Goal: Information Seeking & Learning: Learn about a topic

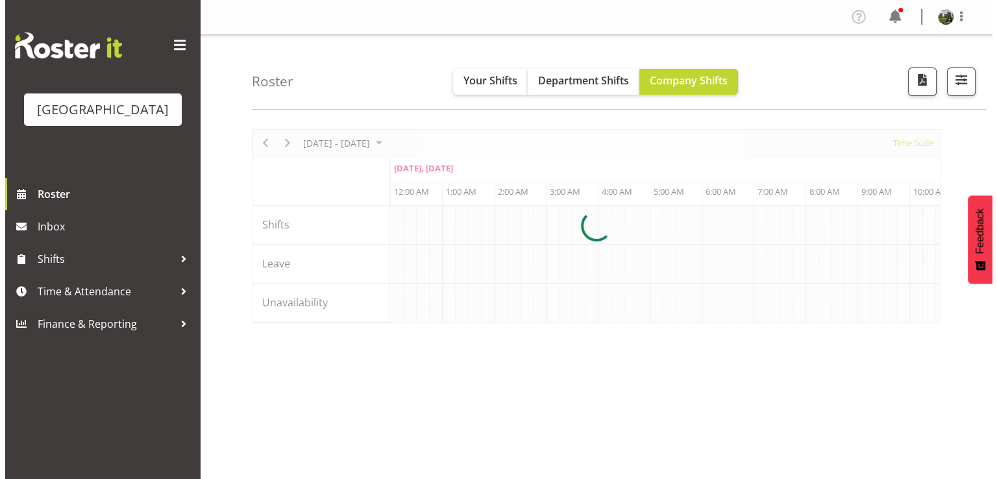
scroll to position [0, 7477]
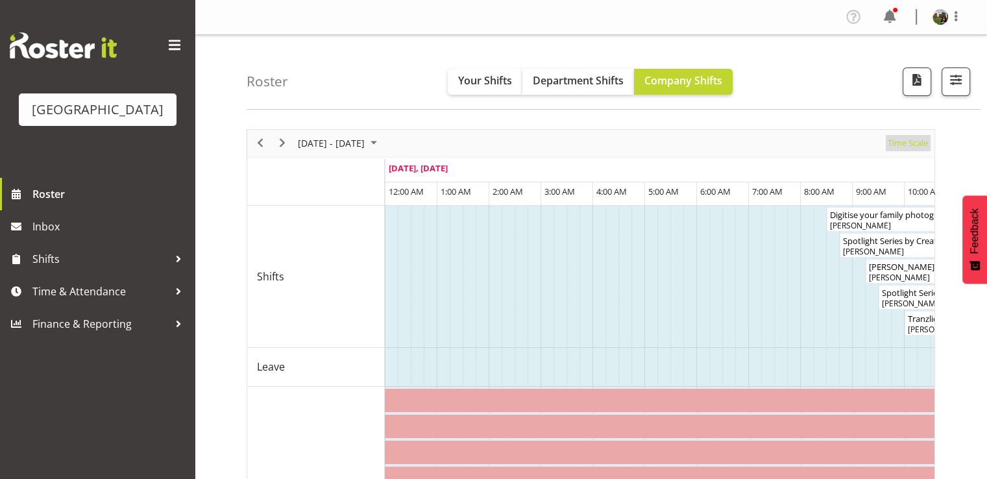
click at [905, 149] on span "Time Scale" at bounding box center [908, 143] width 43 height 16
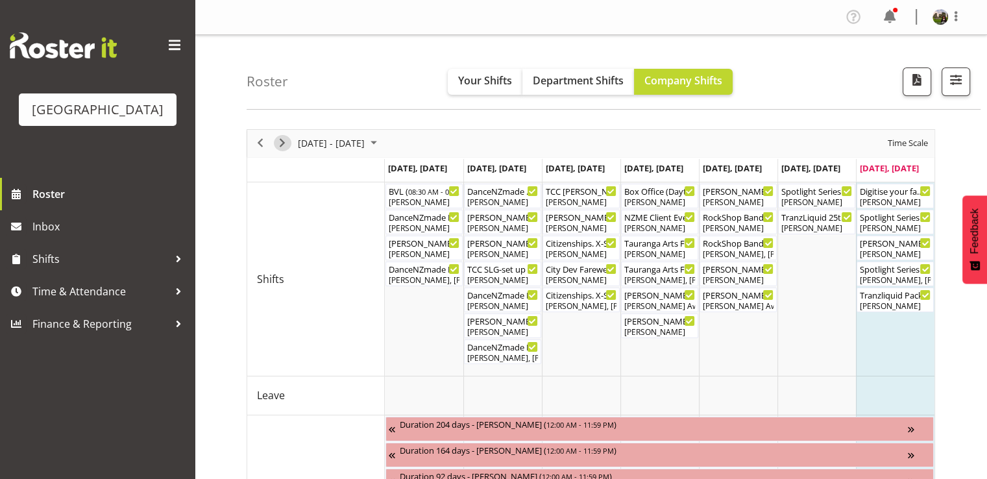
click at [282, 145] on span "Next" at bounding box center [283, 143] width 16 height 16
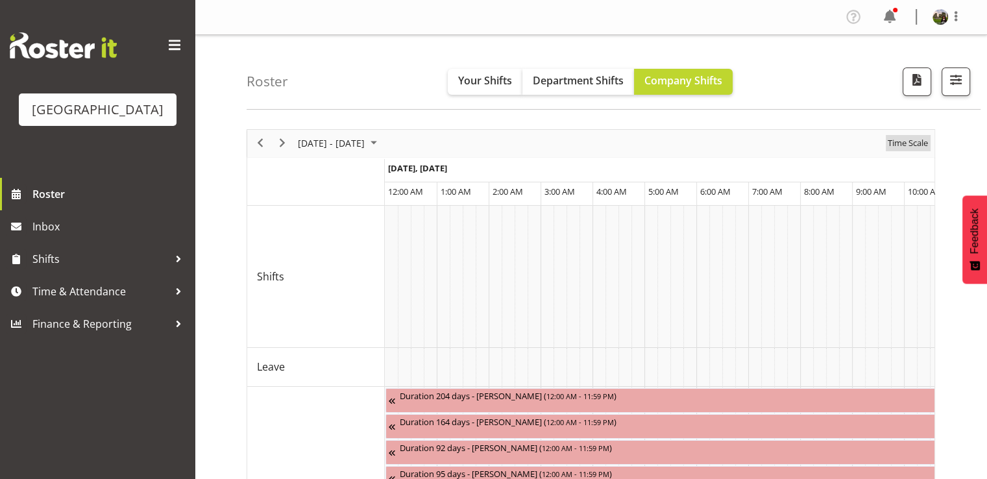
click at [906, 143] on span "Time Scale" at bounding box center [908, 143] width 43 height 16
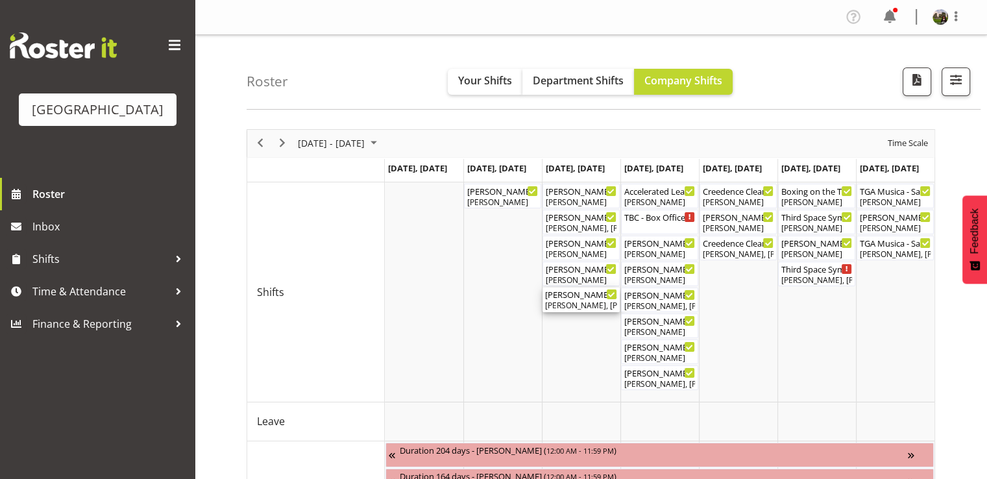
click at [578, 301] on div "[PERSON_NAME], [PERSON_NAME], [PERSON_NAME], [PERSON_NAME], [PERSON_NAME], [PER…" at bounding box center [581, 306] width 72 height 12
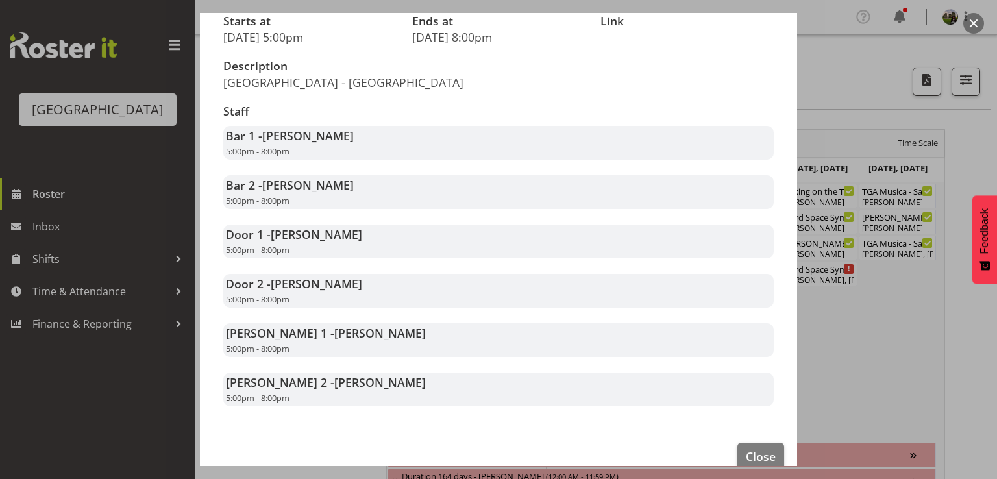
scroll to position [195, 0]
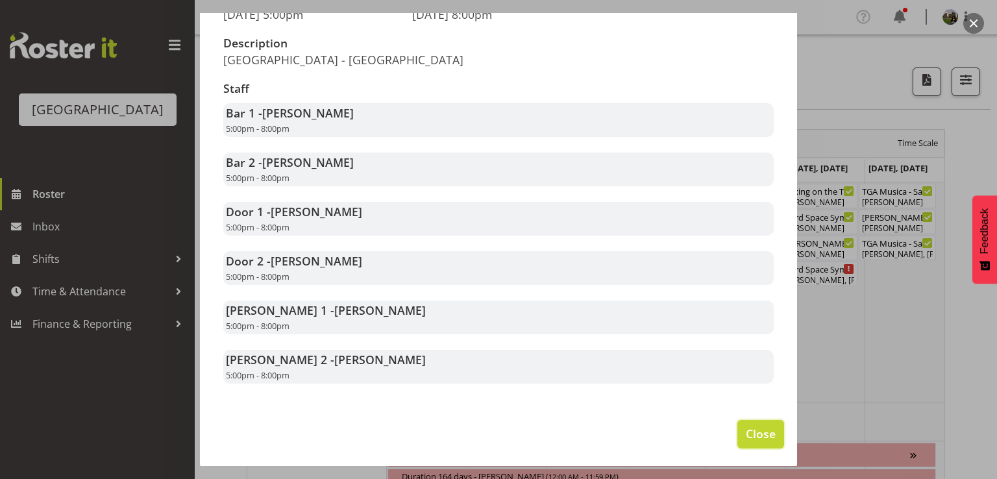
click at [752, 442] on span "Close" at bounding box center [761, 433] width 30 height 17
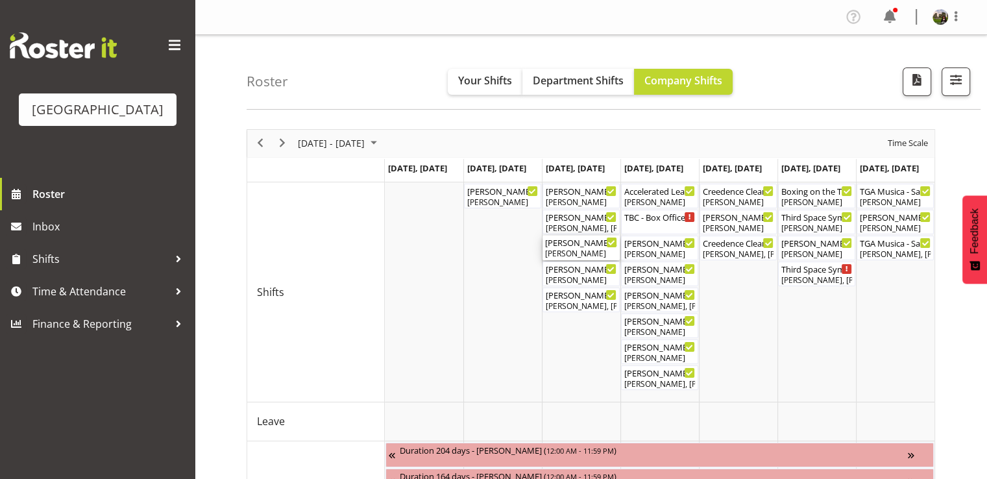
click at [579, 247] on div "Mad Pearce Takes Flight FOHM shift ( 04:15 PM - 08:15 PM ) Robin Hendriks" at bounding box center [581, 248] width 72 height 25
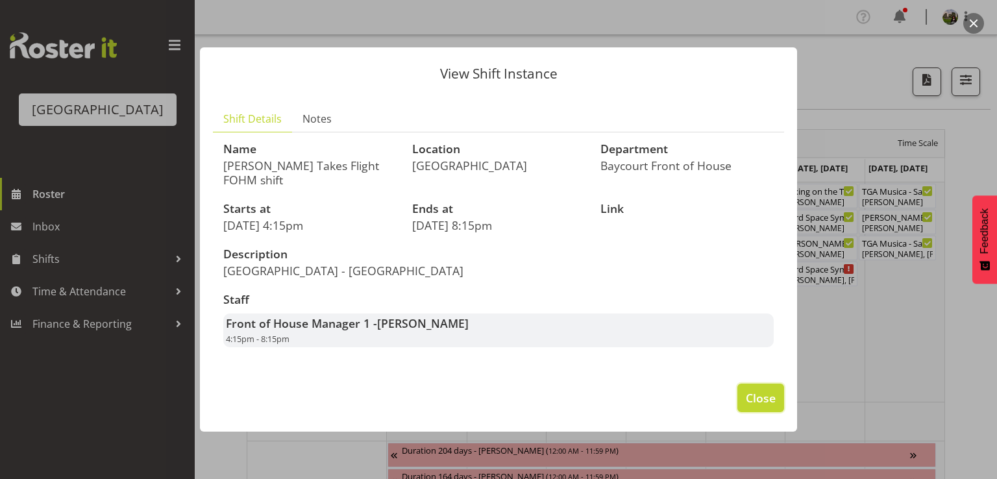
click at [750, 400] on span "Close" at bounding box center [761, 397] width 30 height 17
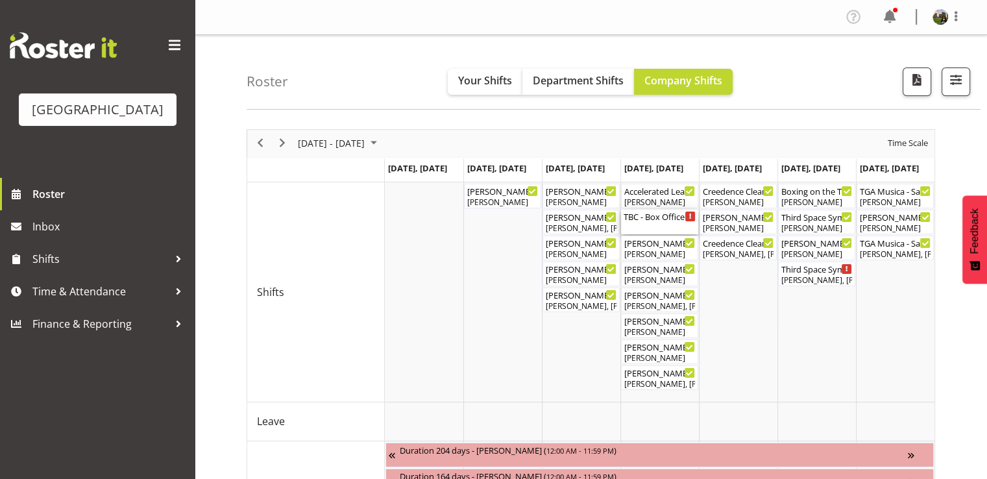
click at [662, 224] on div "TBC - Box Office (Daytime Shifts) ( 10:00 AM - 02:00 PM )" at bounding box center [660, 222] width 72 height 25
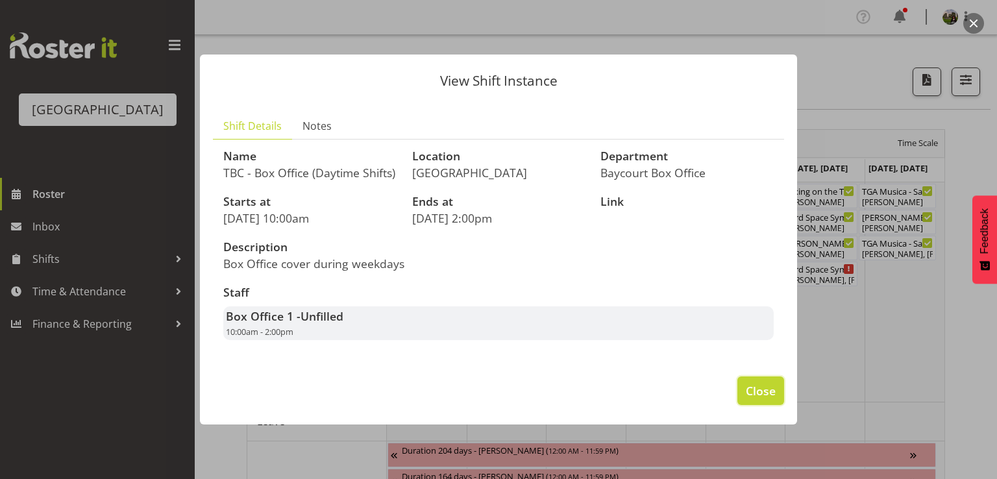
click at [756, 399] on span "Close" at bounding box center [761, 390] width 30 height 17
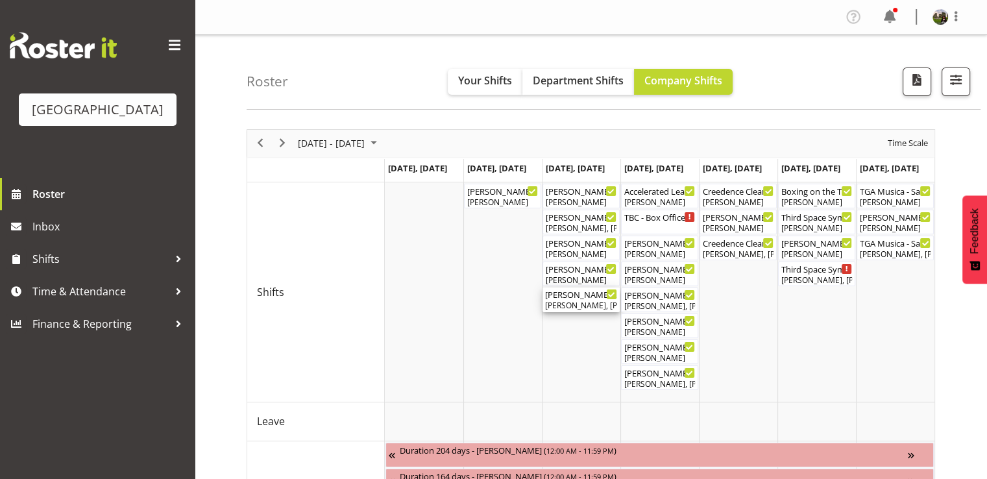
click at [583, 304] on div "[PERSON_NAME], [PERSON_NAME], [PERSON_NAME], [PERSON_NAME], [PERSON_NAME], [PER…" at bounding box center [581, 306] width 72 height 12
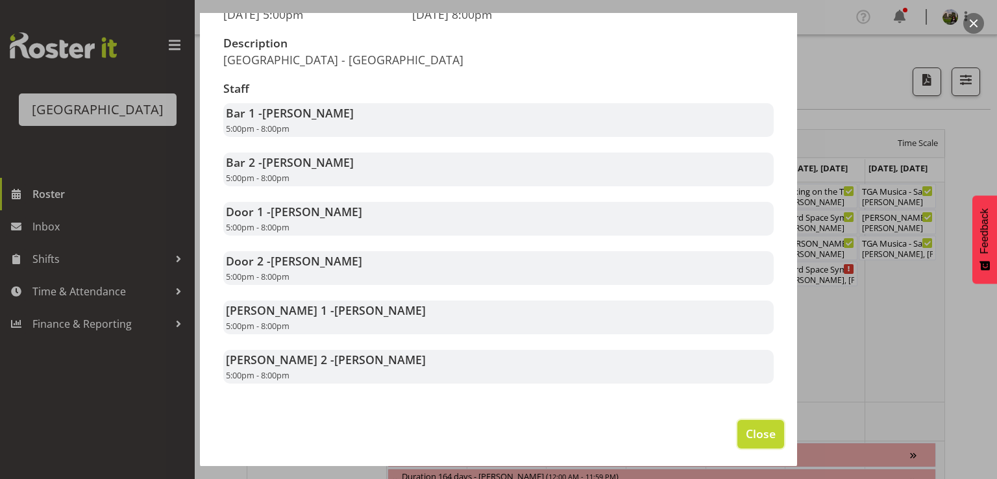
click at [758, 441] on span "Close" at bounding box center [761, 433] width 30 height 17
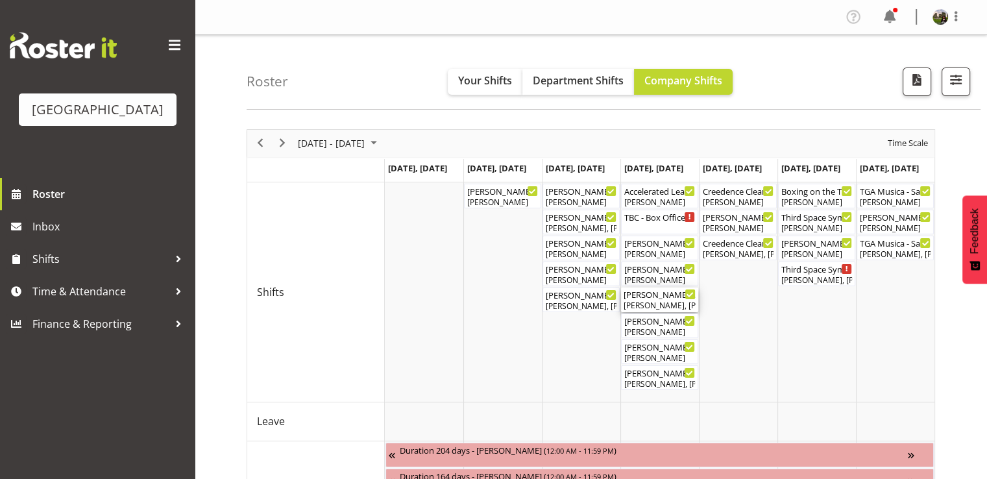
click at [648, 299] on div "Mad Pearce Takes Flight ( 02:00 PM - 05:00 PM )" at bounding box center [660, 294] width 72 height 13
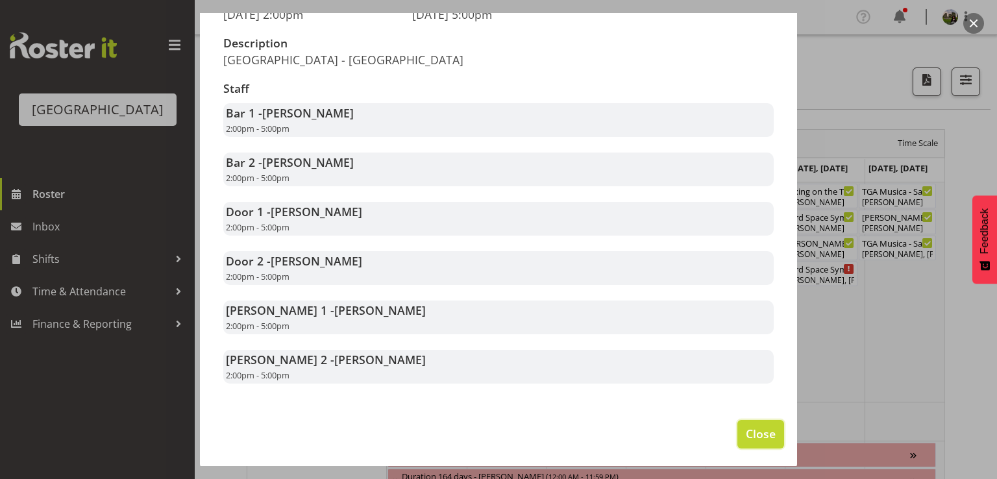
click at [756, 442] on span "Close" at bounding box center [761, 433] width 30 height 17
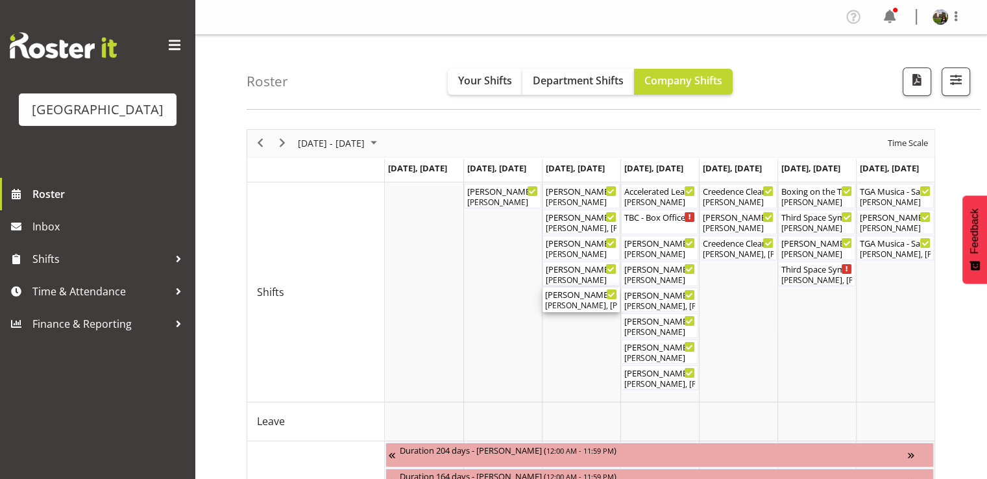
click at [567, 301] on div "[PERSON_NAME], [PERSON_NAME], [PERSON_NAME], [PERSON_NAME], [PERSON_NAME], [PER…" at bounding box center [581, 306] width 72 height 12
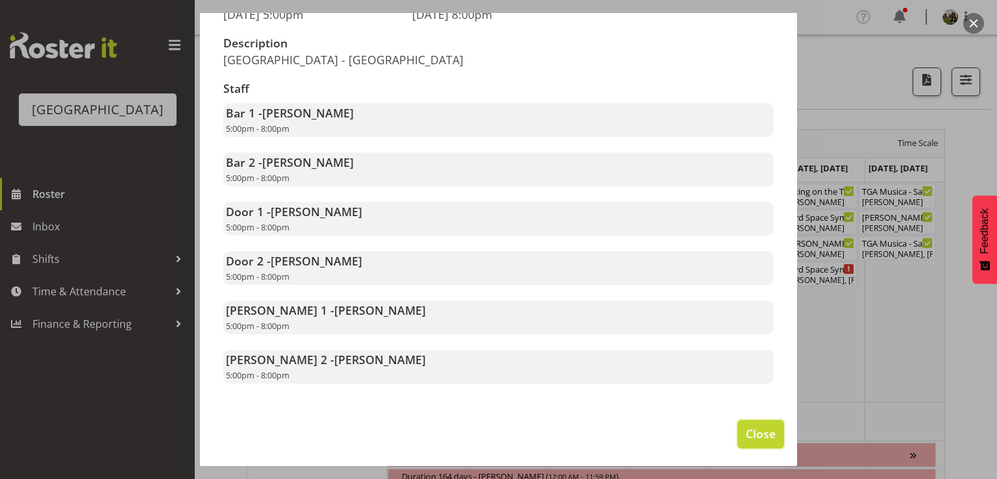
click at [750, 442] on span "Close" at bounding box center [761, 433] width 30 height 17
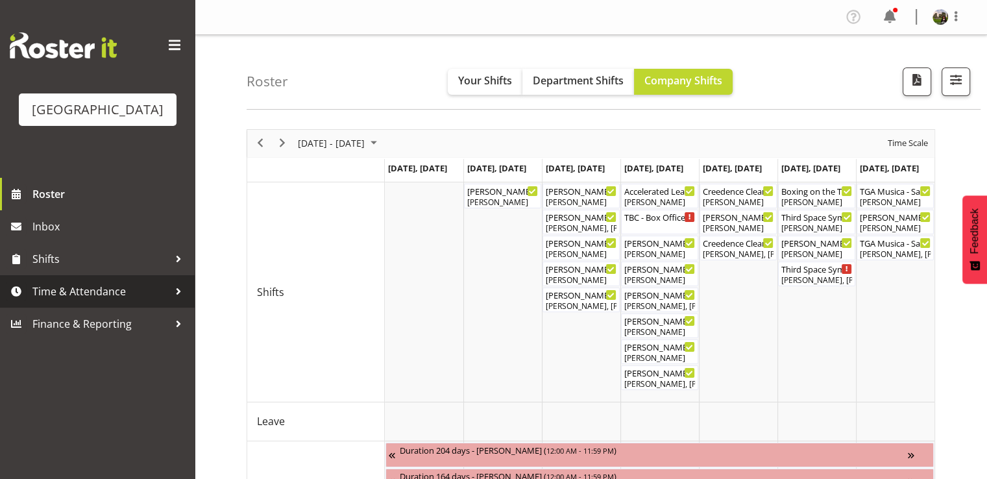
click at [86, 301] on span "Time & Attendance" at bounding box center [100, 291] width 136 height 19
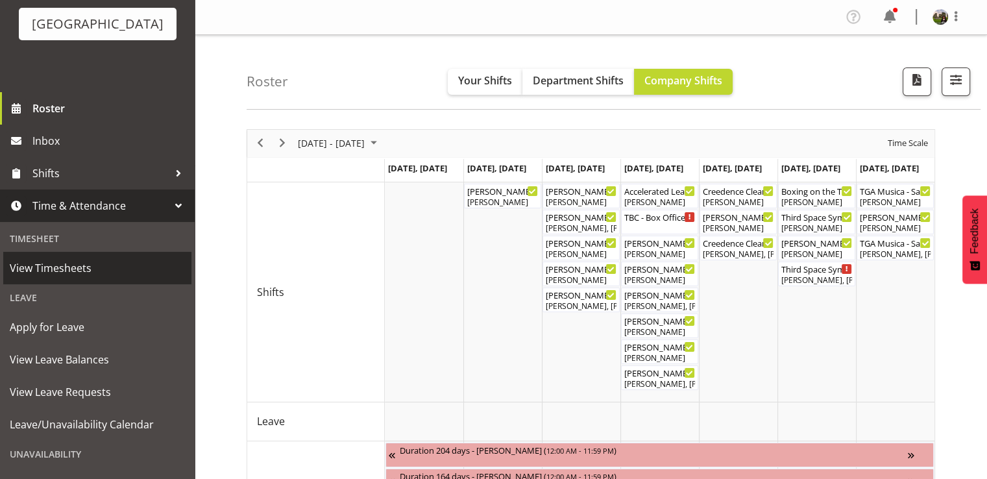
scroll to position [194, 0]
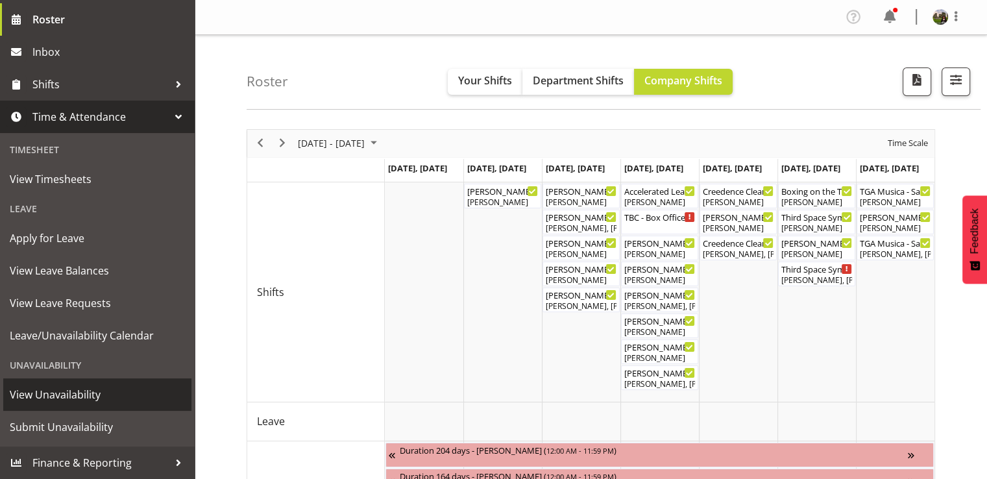
click at [79, 397] on span "View Unavailability" at bounding box center [97, 394] width 175 height 19
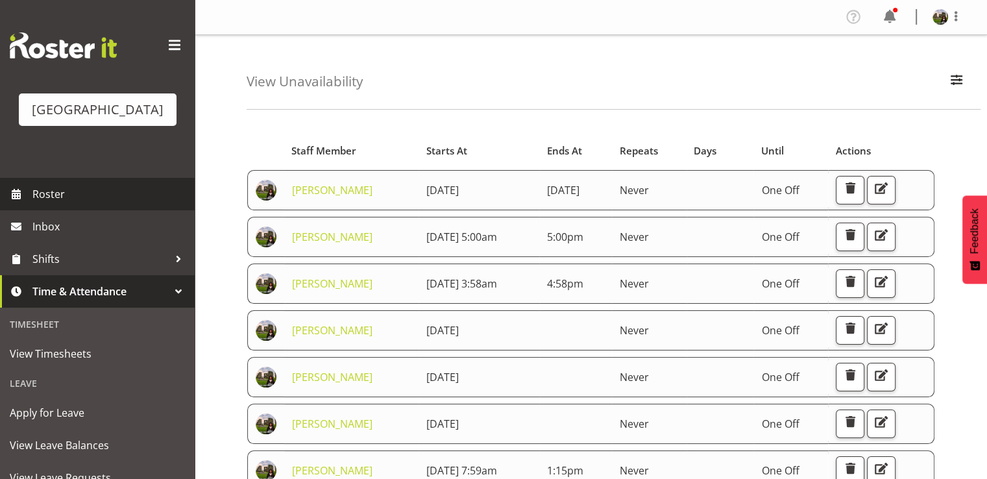
click at [51, 204] on span "Roster" at bounding box center [110, 193] width 156 height 19
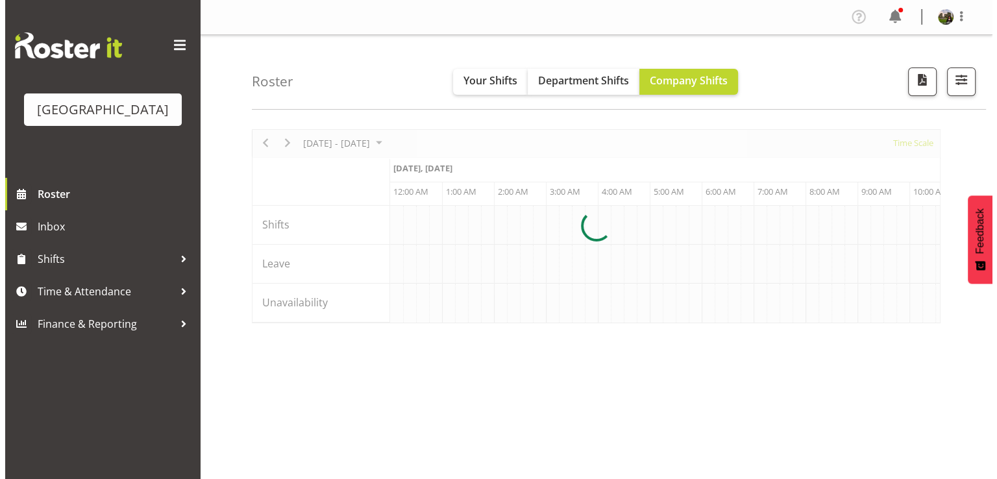
scroll to position [0, 7477]
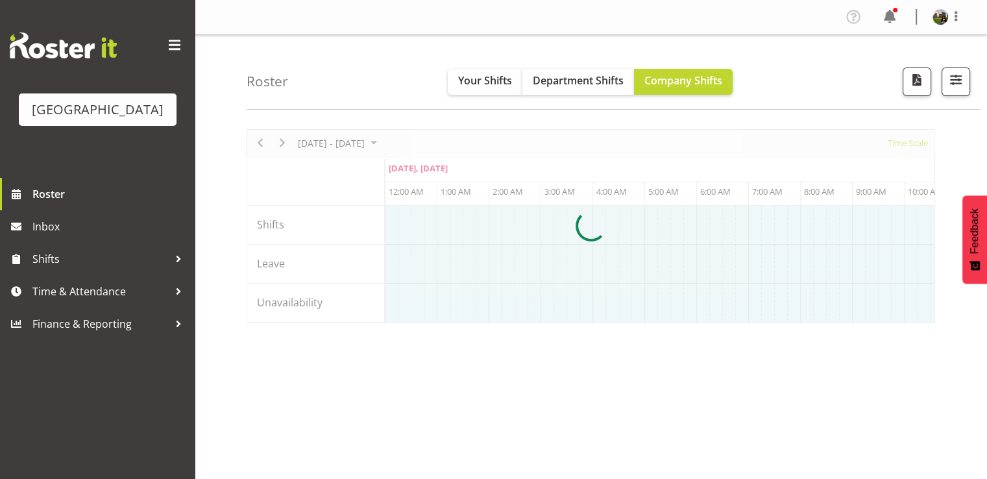
click at [903, 143] on div at bounding box center [591, 226] width 689 height 194
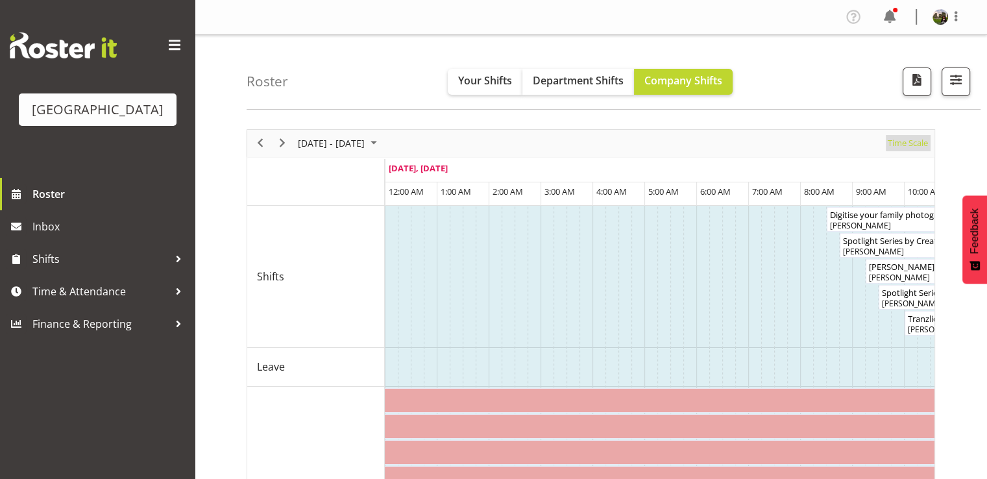
click at [901, 146] on span "Time Scale" at bounding box center [908, 143] width 43 height 16
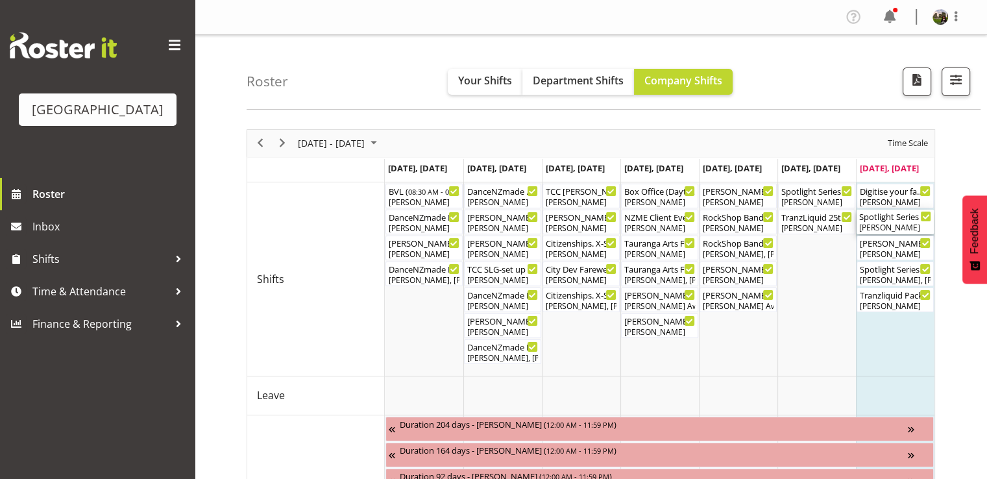
click at [883, 223] on div "[PERSON_NAME]" at bounding box center [895, 228] width 72 height 12
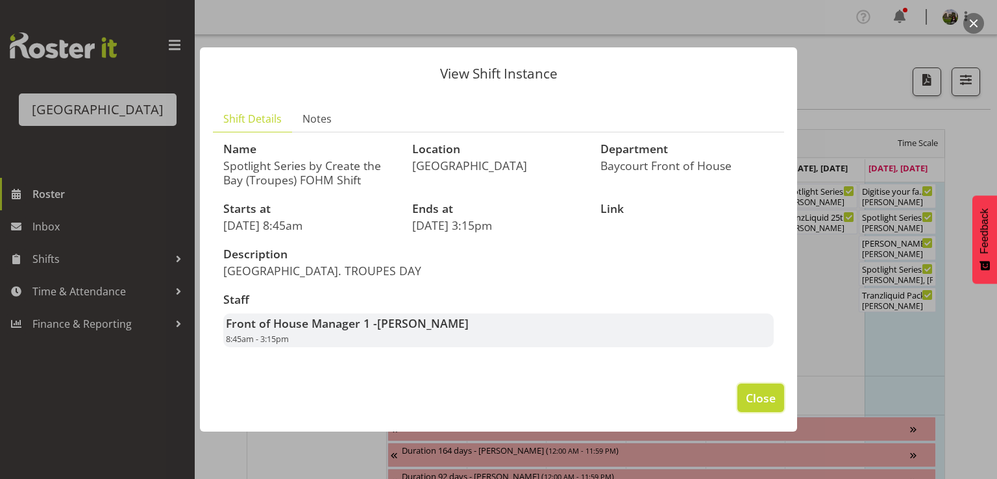
click at [750, 399] on span "Close" at bounding box center [761, 397] width 30 height 17
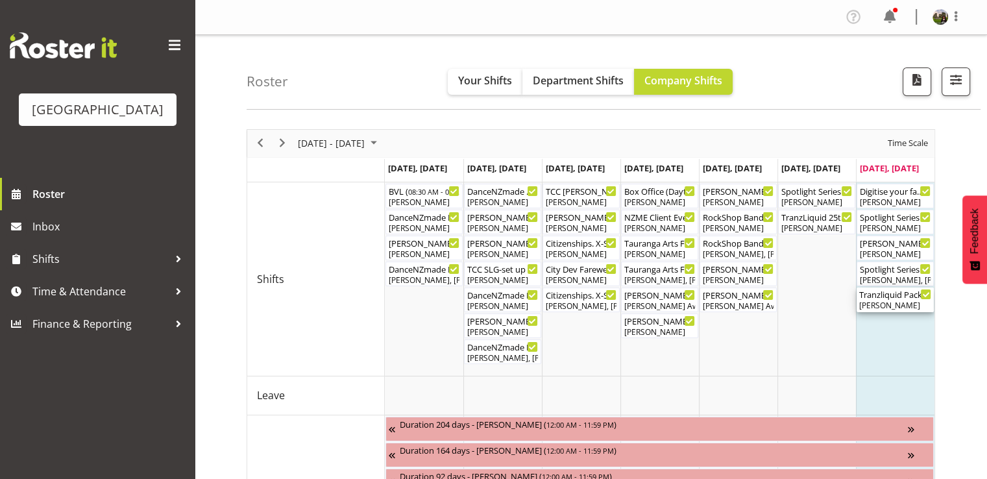
click at [875, 298] on div "Tranzliquid Pack out Cargo Shed ( 10:00 AM - 01:00 PM )" at bounding box center [895, 294] width 72 height 13
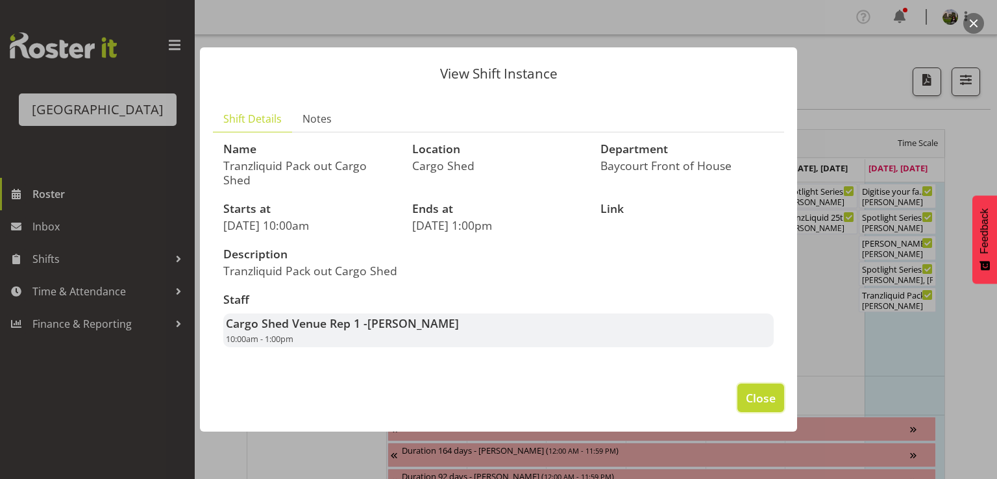
click at [758, 394] on span "Close" at bounding box center [761, 397] width 30 height 17
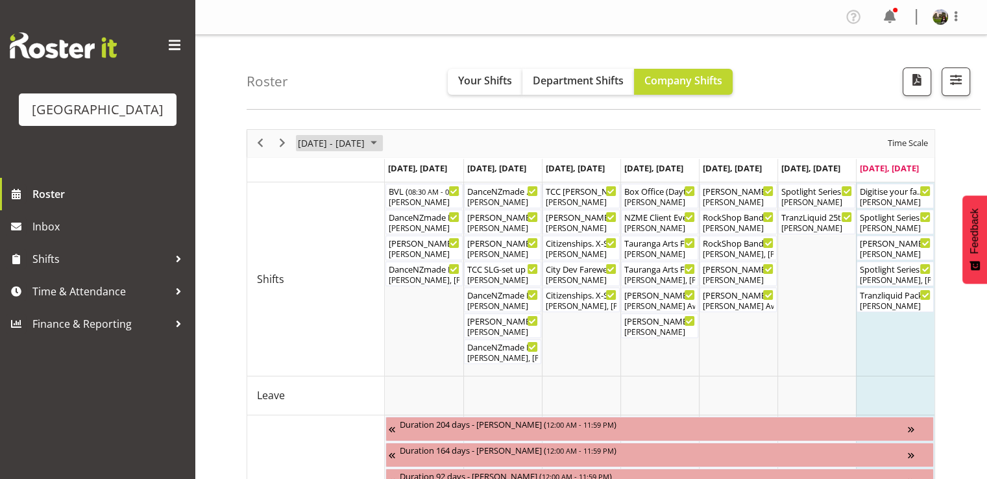
click at [382, 146] on span "August 2025" at bounding box center [374, 143] width 16 height 16
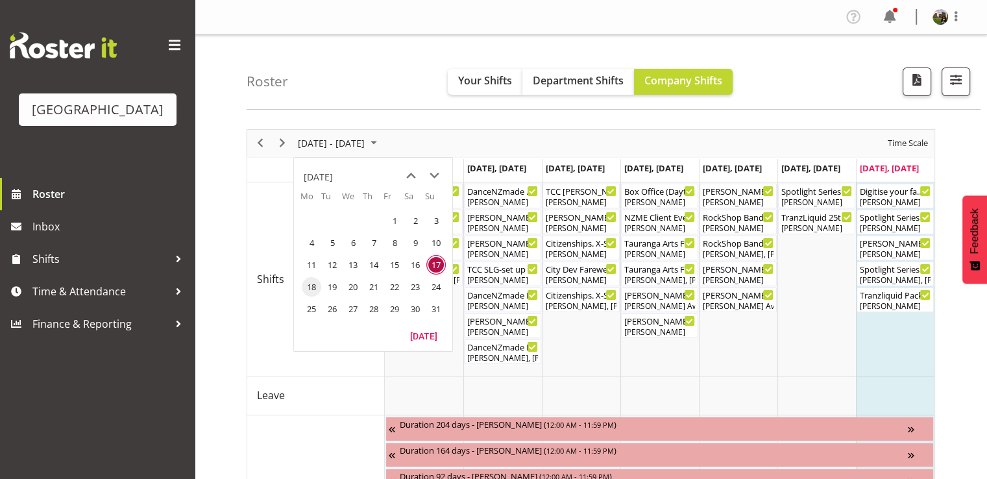
click at [313, 284] on span "18" at bounding box center [311, 286] width 19 height 19
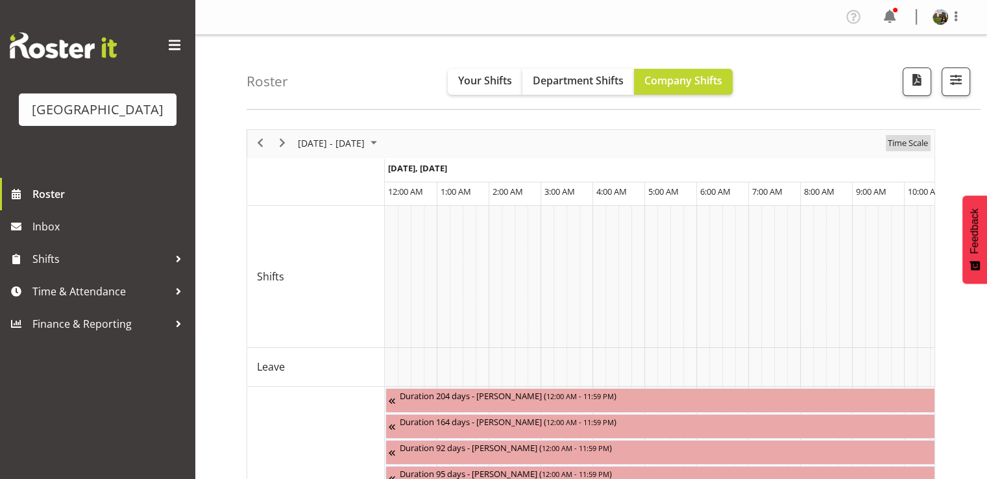
click at [908, 145] on span "Time Scale" at bounding box center [908, 143] width 43 height 16
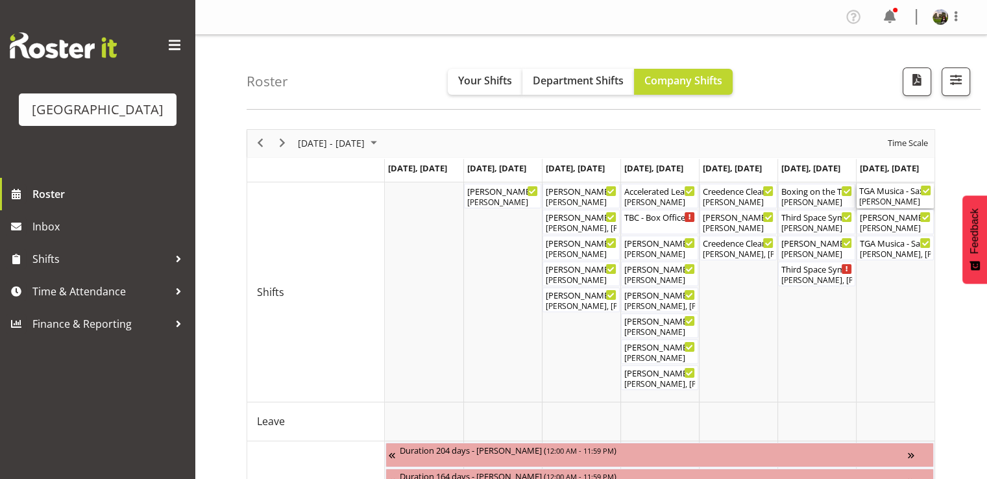
click at [890, 204] on div "[PERSON_NAME]" at bounding box center [895, 202] width 72 height 12
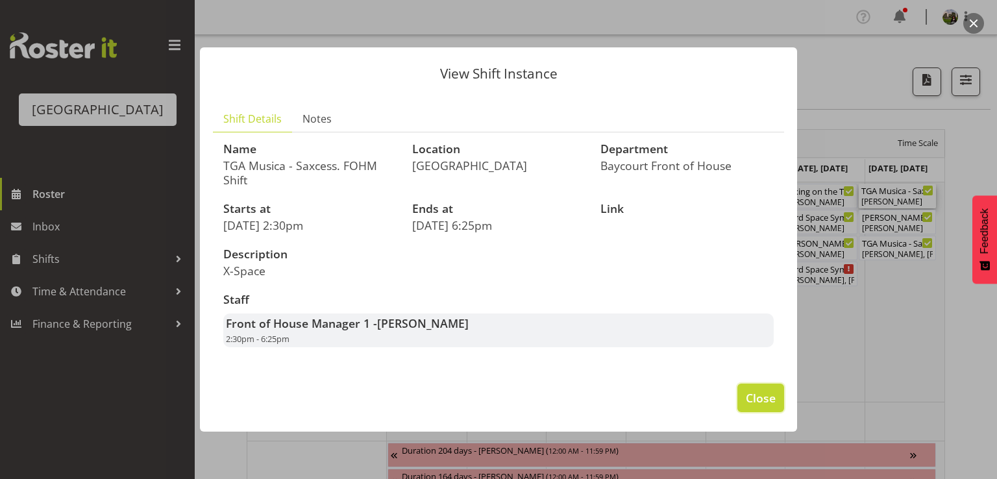
click at [760, 386] on button "Close" at bounding box center [760, 398] width 47 height 29
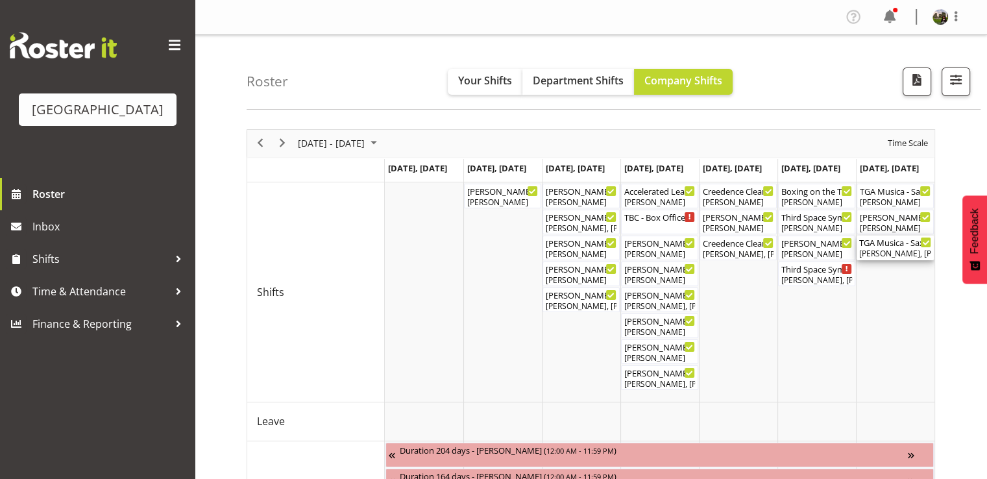
click at [875, 258] on div "[PERSON_NAME], [PERSON_NAME], [PERSON_NAME], [PERSON_NAME]" at bounding box center [895, 254] width 72 height 12
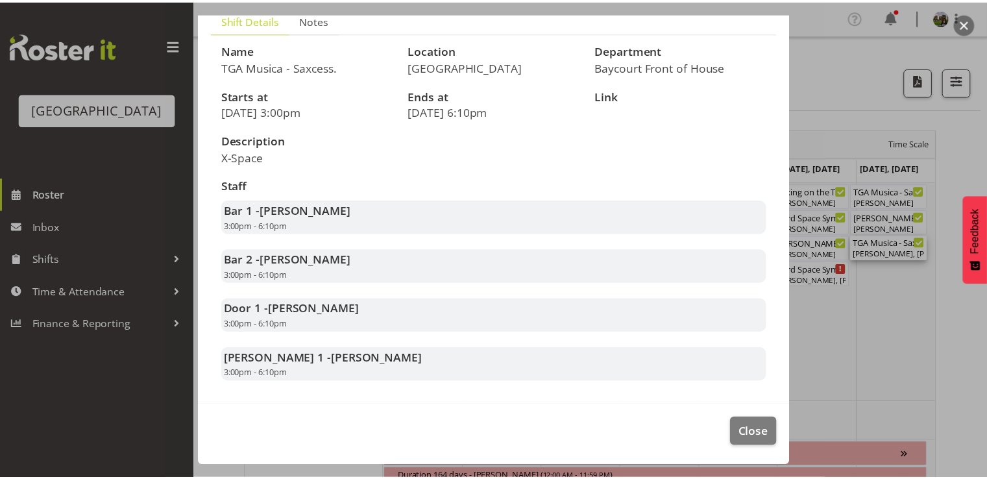
scroll to position [112, 0]
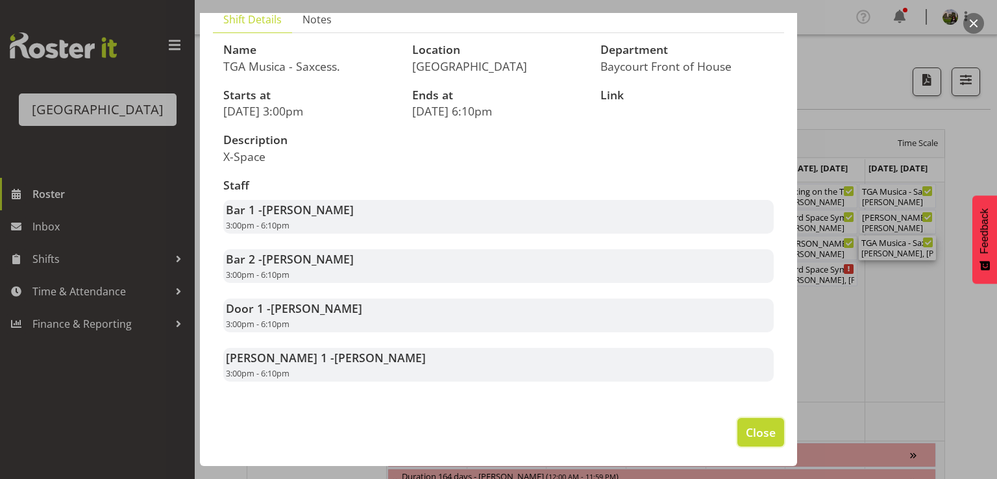
click at [750, 426] on span "Close" at bounding box center [761, 432] width 30 height 17
